Goal: Task Accomplishment & Management: Use online tool/utility

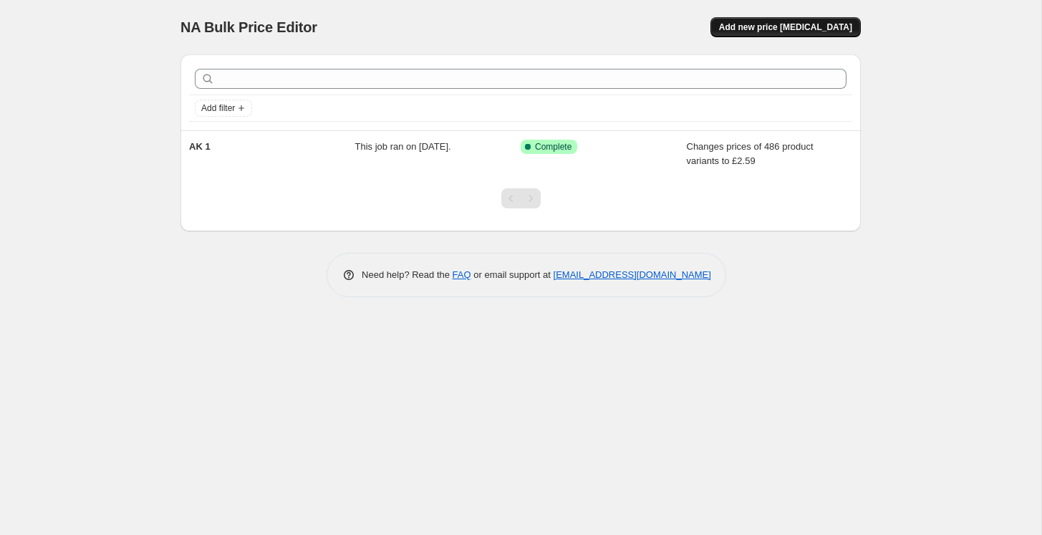
click at [775, 30] on span "Add new price [MEDICAL_DATA]" at bounding box center [785, 26] width 133 height 11
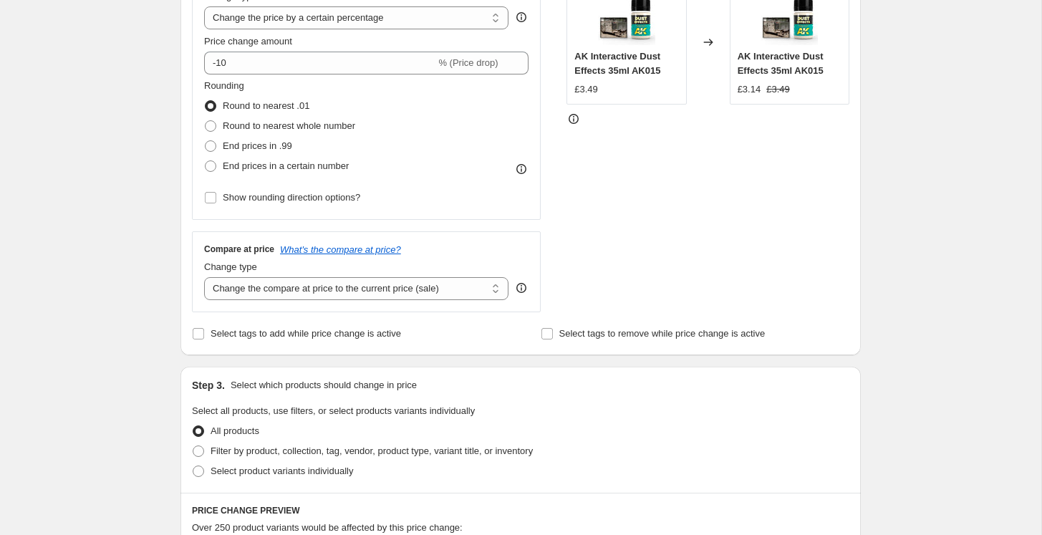
scroll to position [254, 0]
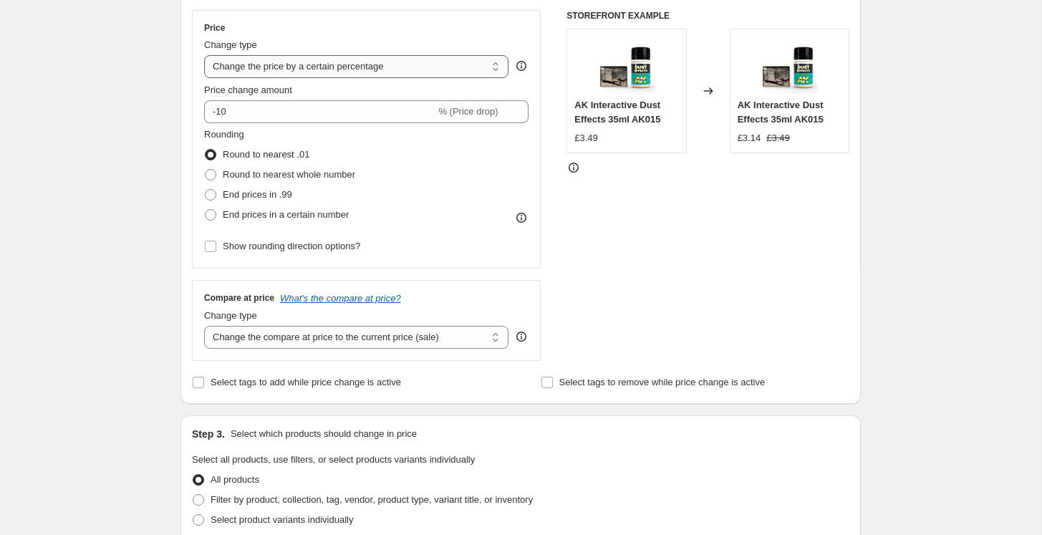
click at [259, 68] on select "Change the price to a certain amount Change the price by a certain amount Chang…" at bounding box center [356, 66] width 304 height 23
select select "to"
click at [204, 55] on select "Change the price to a certain amount Change the price by a certain amount Chang…" at bounding box center [356, 66] width 304 height 23
type input "80.00"
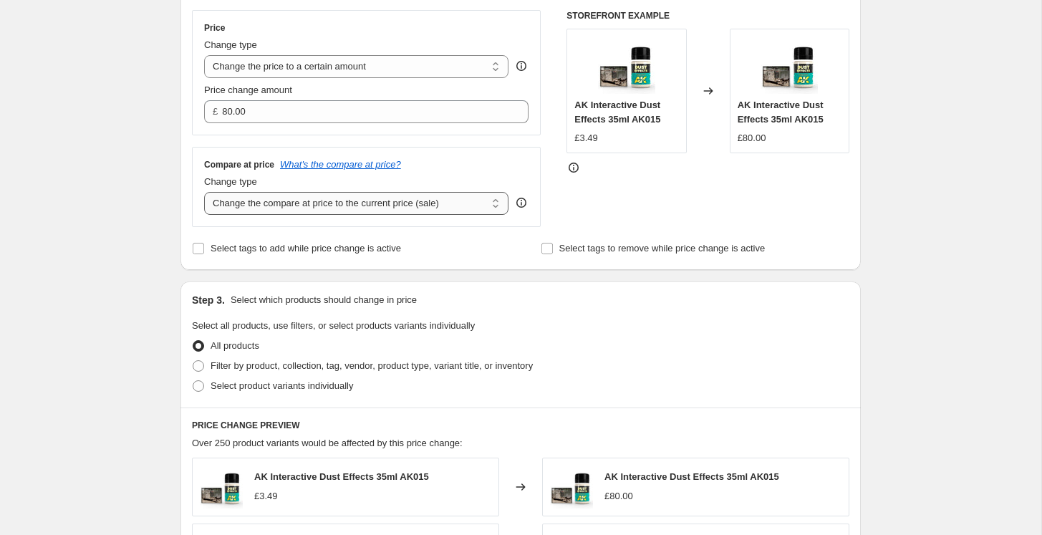
click at [245, 200] on select "Change the compare at price to the current price (sale) Change the compare at p…" at bounding box center [356, 203] width 304 height 23
select select "to"
click at [204, 192] on select "Change the compare at price to the current price (sale) Change the compare at p…" at bounding box center [356, 203] width 304 height 23
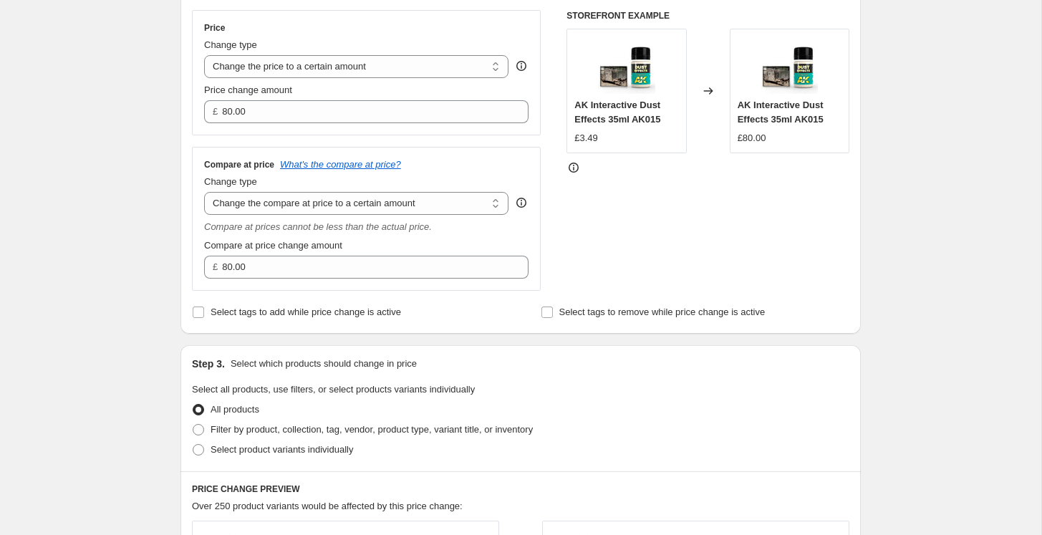
click at [122, 201] on div "Create new price [MEDICAL_DATA]. This page is ready Create new price [MEDICAL_D…" at bounding box center [520, 426] width 1041 height 1361
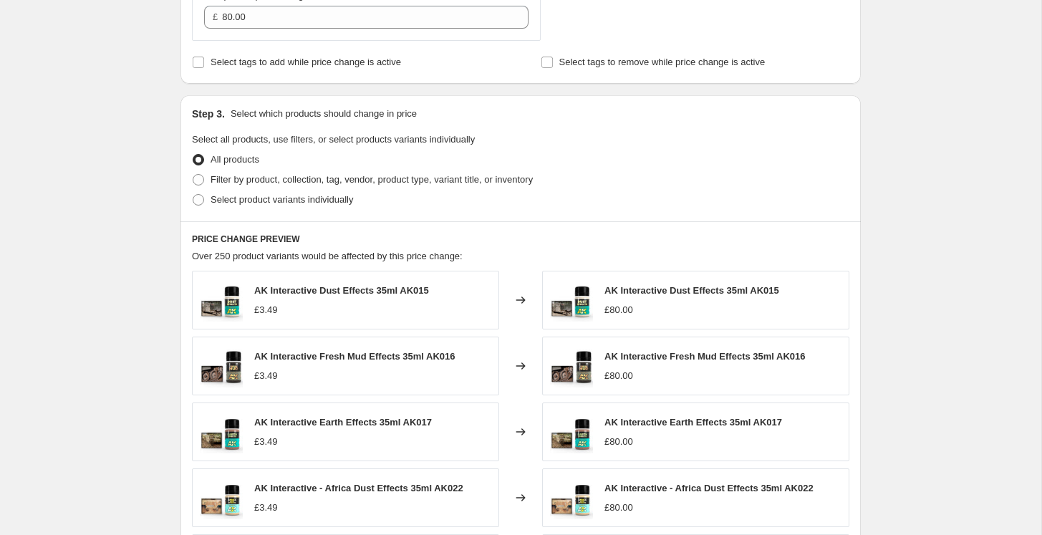
scroll to position [515, 0]
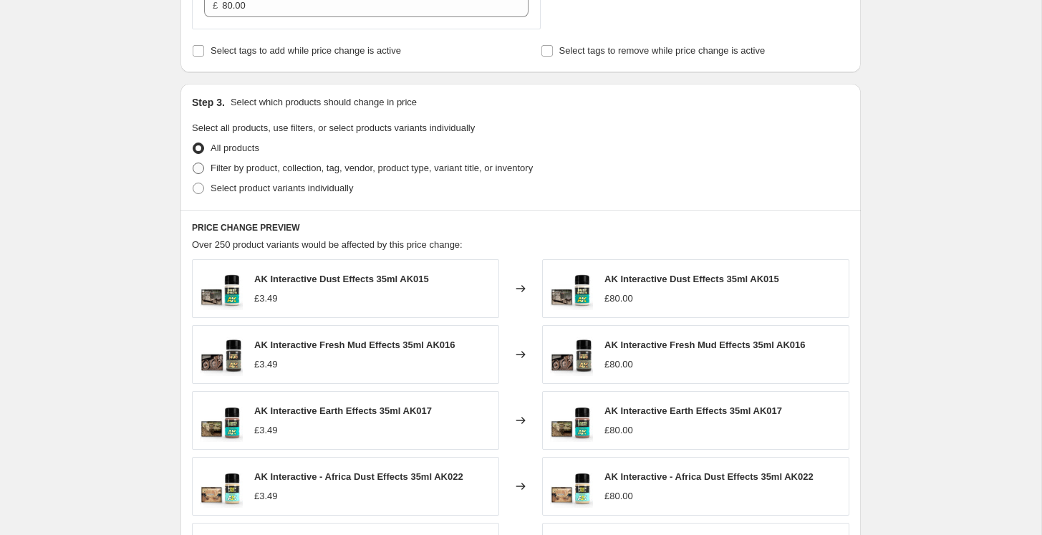
click at [196, 165] on span at bounding box center [198, 168] width 11 height 11
click at [193, 163] on input "Filter by product, collection, tag, vendor, product type, variant title, or inv…" at bounding box center [193, 163] width 1 height 1
radio input "true"
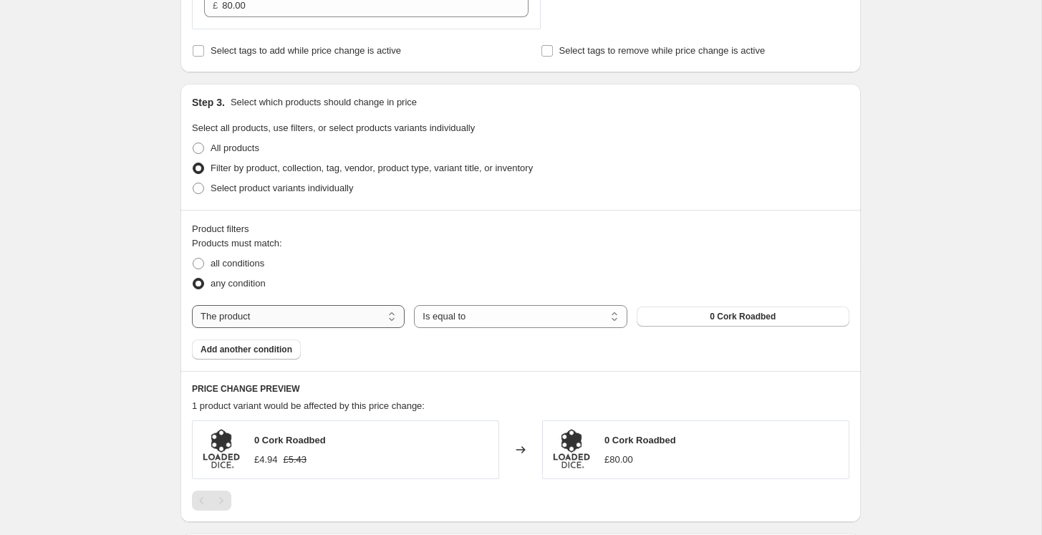
click at [252, 324] on select "The product The product's collection The product's tag The product's vendor The…" at bounding box center [298, 316] width 213 height 23
click at [203, 268] on span at bounding box center [198, 263] width 11 height 11
click at [193, 259] on input "all conditions" at bounding box center [193, 258] width 1 height 1
radio input "true"
click at [285, 317] on select "The product The product's collection The product's tag The product's vendor The…" at bounding box center [298, 316] width 213 height 23
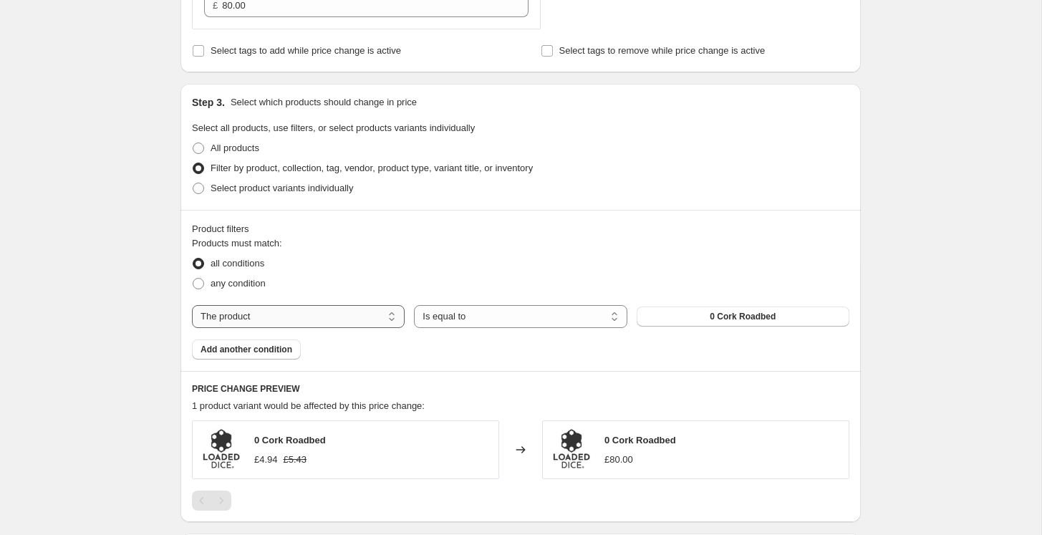
select select "tag"
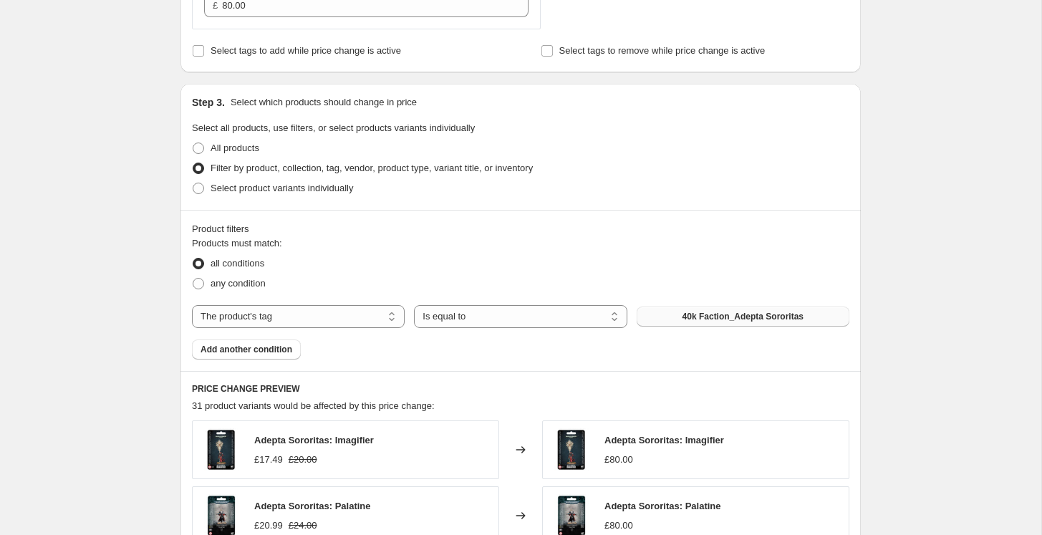
click at [683, 319] on span "40k Faction_Adepta Sororitas" at bounding box center [743, 316] width 121 height 11
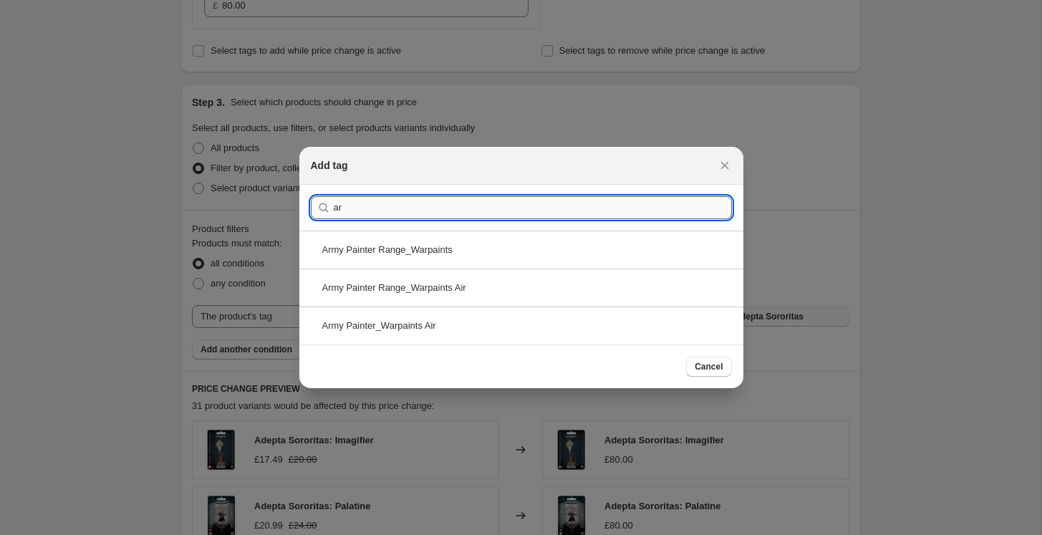
type input "a"
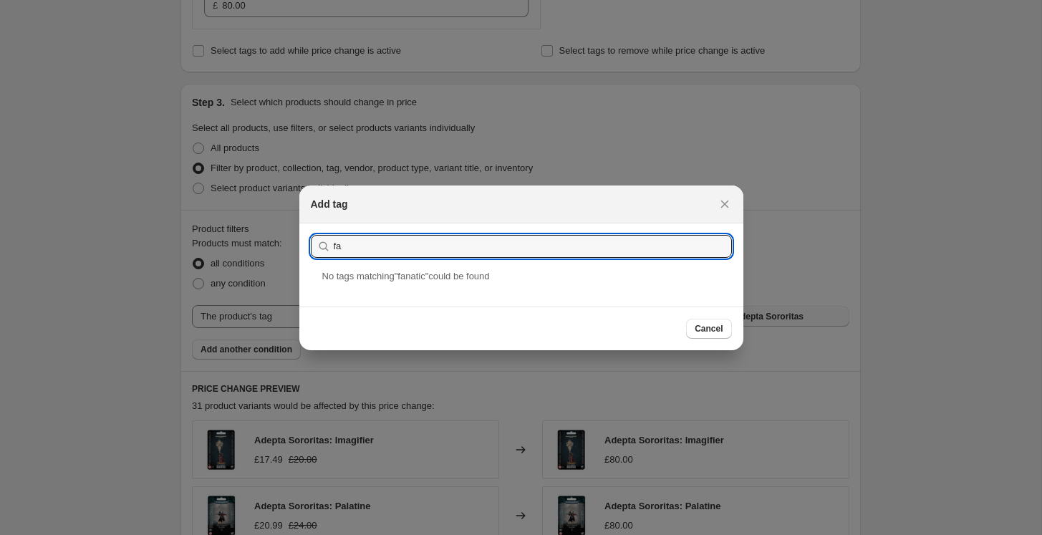
type input "f"
drag, startPoint x: 420, startPoint y: 248, endPoint x: 290, endPoint y: 241, distance: 130.5
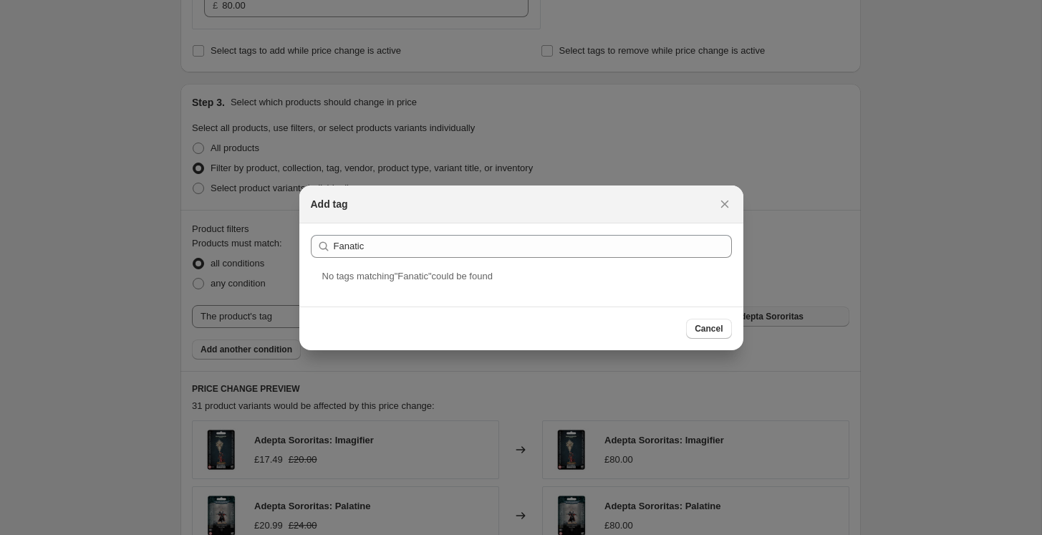
click at [390, 279] on span "No tag s matching " Fanatic " could be found" at bounding box center [407, 276] width 170 height 11
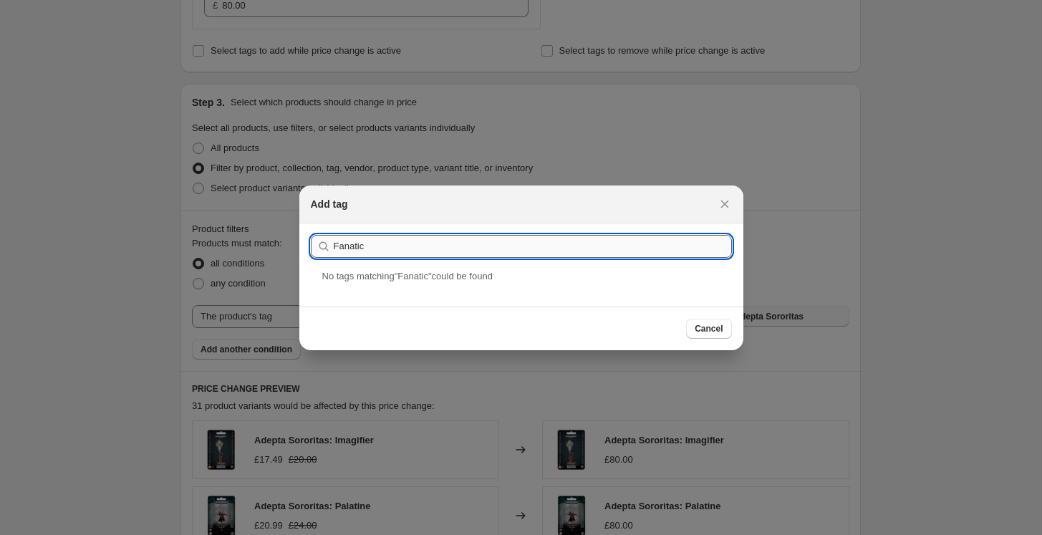
click at [371, 242] on input "Fanatic" at bounding box center [533, 246] width 398 height 23
type input "F"
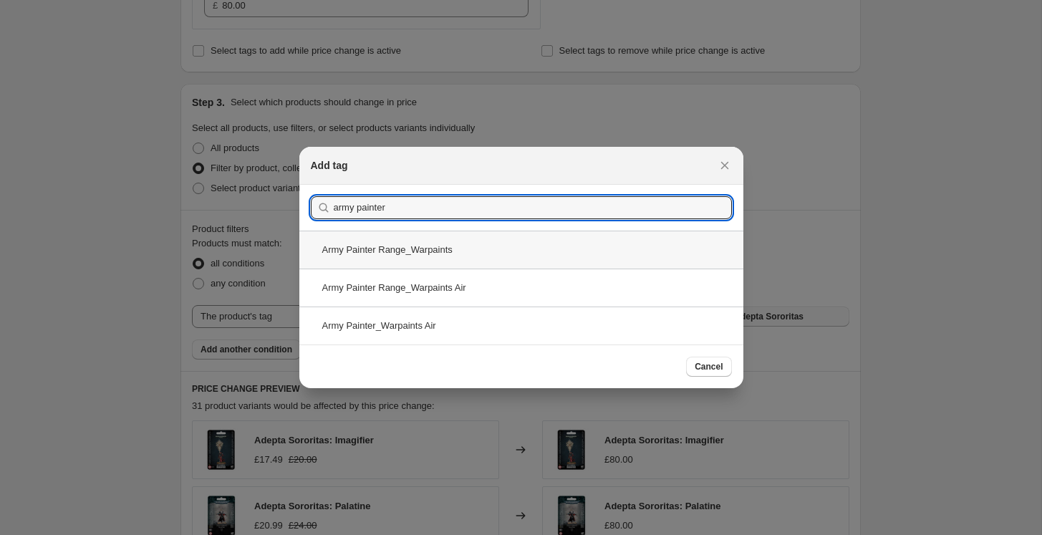
type input "army painter"
click at [400, 251] on div "Army Painter Range_Warpaints" at bounding box center [521, 250] width 444 height 38
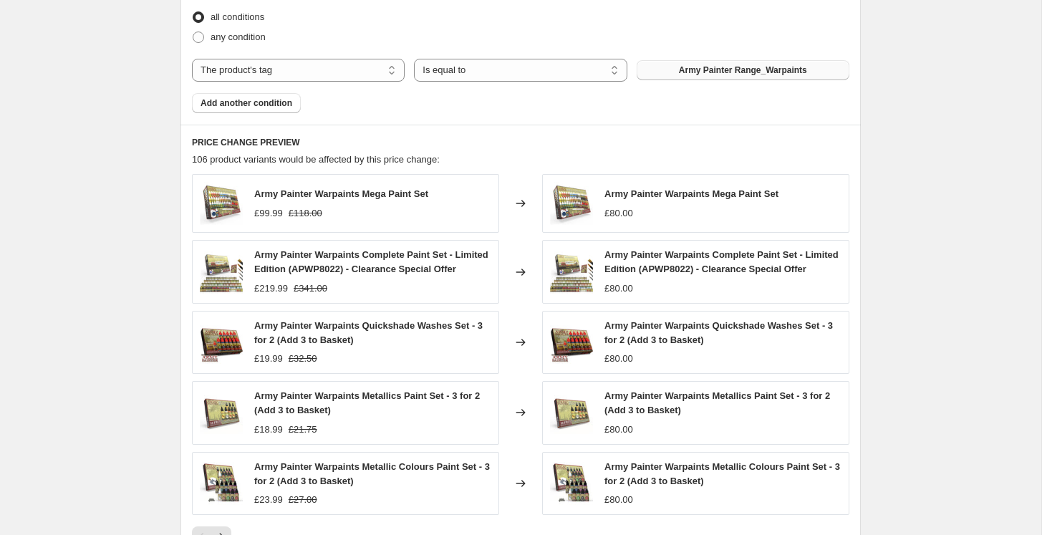
scroll to position [1021, 0]
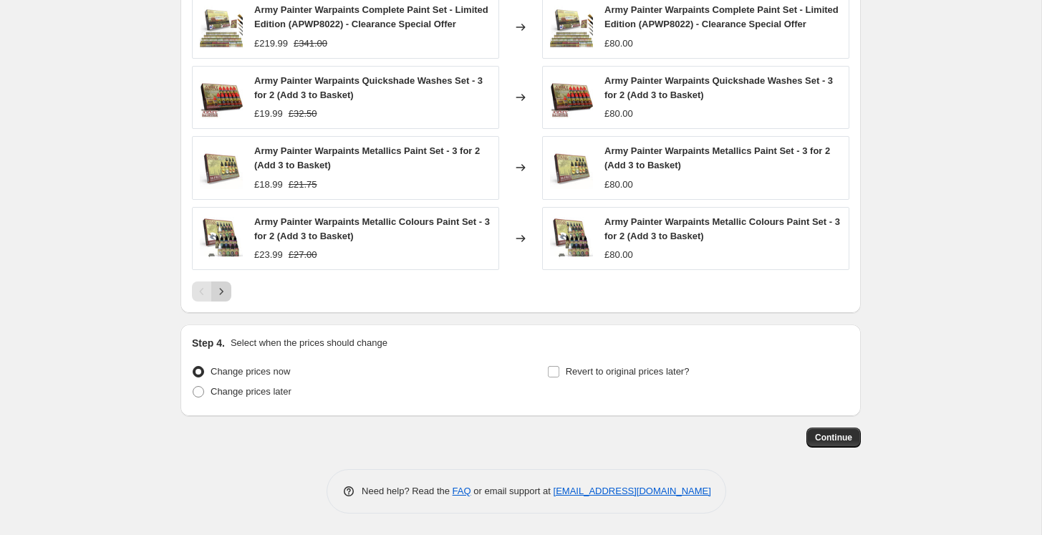
click at [225, 286] on icon "Next" at bounding box center [221, 291] width 14 height 14
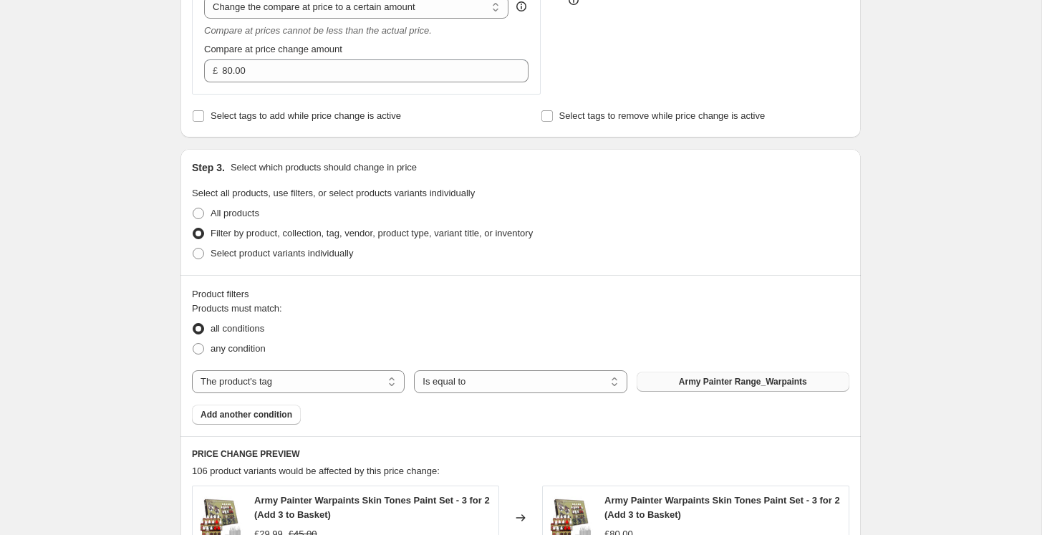
scroll to position [0, 0]
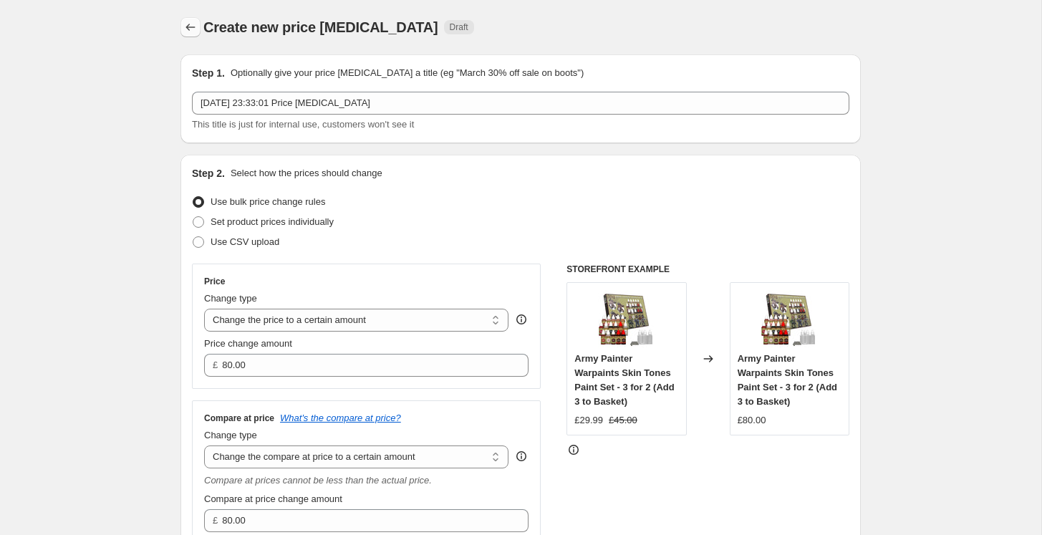
click at [188, 27] on icon "Price change jobs" at bounding box center [190, 27] width 14 height 14
